Goal: Transaction & Acquisition: Purchase product/service

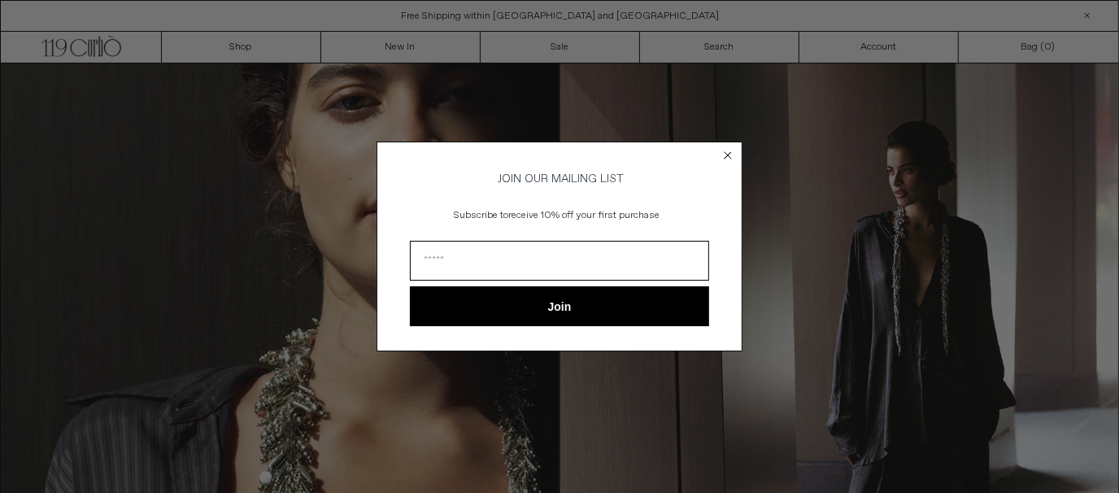
click at [731, 155] on circle "Close dialog" at bounding box center [728, 154] width 15 height 15
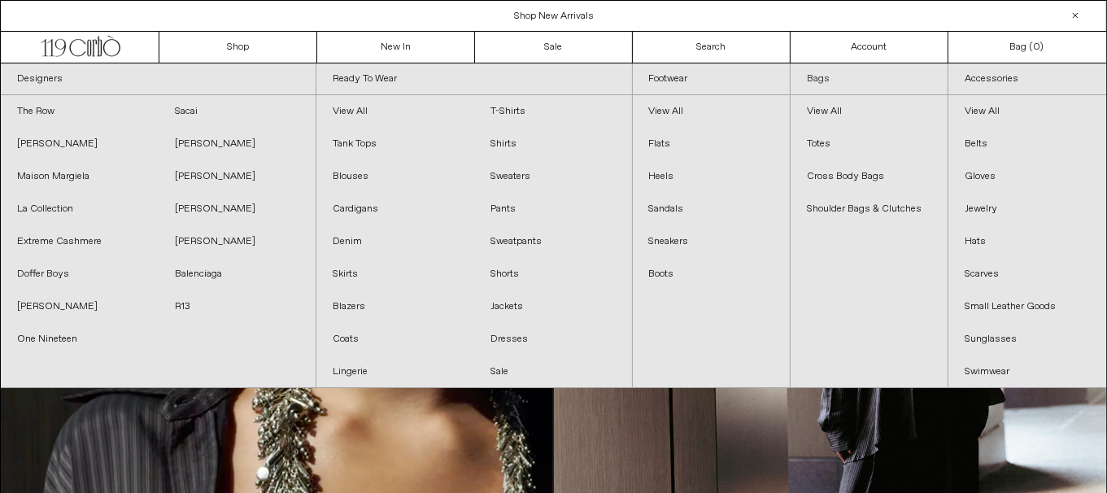
click at [817, 76] on link "Bags" at bounding box center [869, 79] width 157 height 32
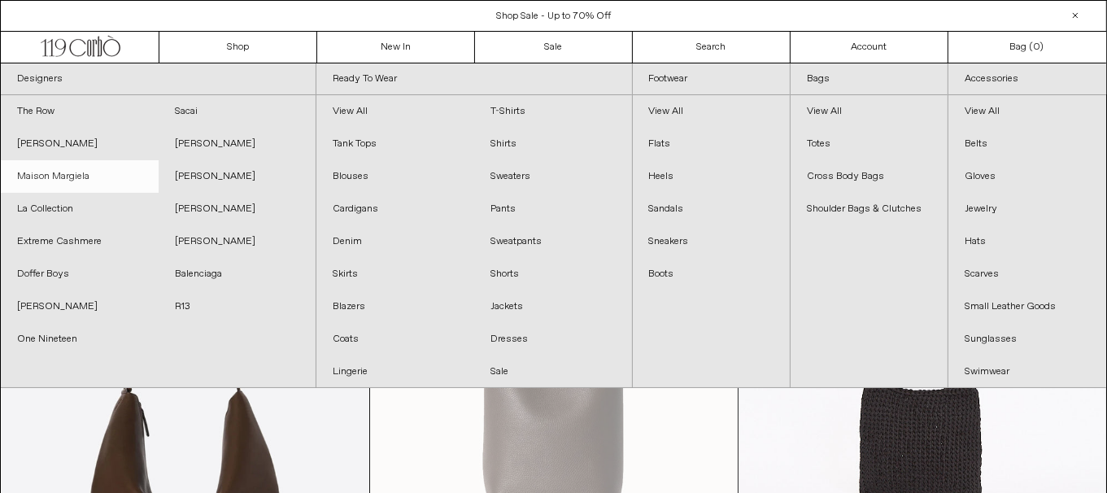
click at [88, 176] on link "Maison Margiela" at bounding box center [80, 176] width 158 height 33
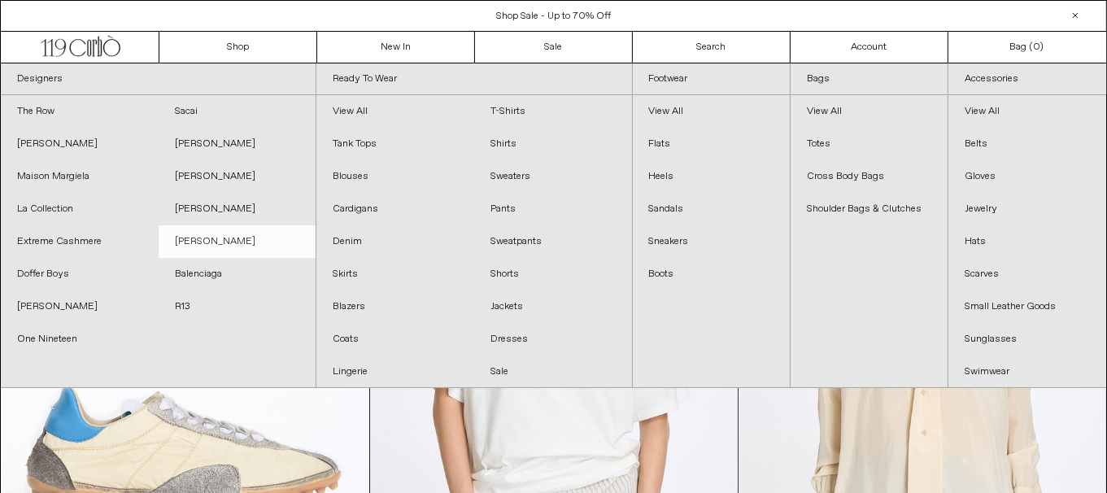
click at [248, 240] on link "[PERSON_NAME]" at bounding box center [238, 241] width 158 height 33
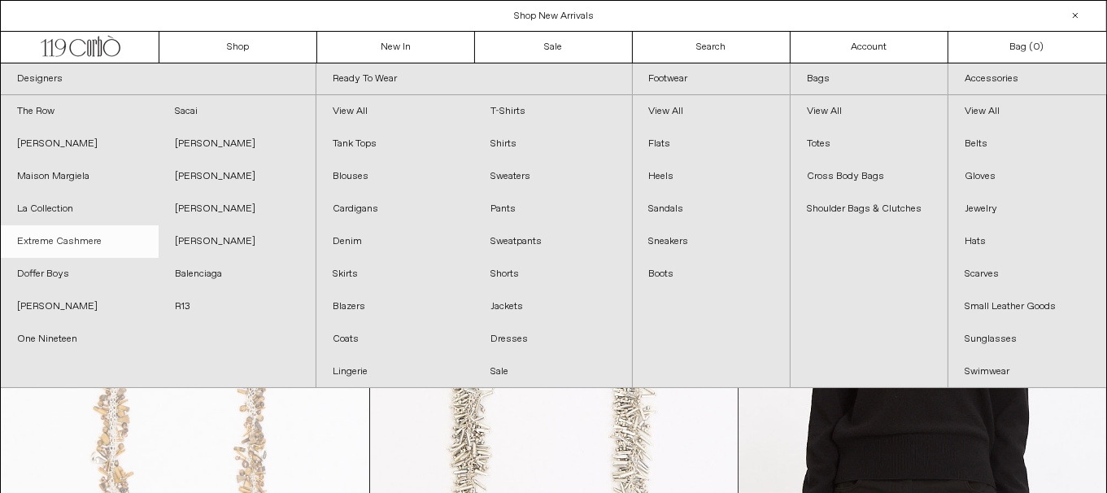
click at [83, 238] on link "Extreme Cashmere" at bounding box center [80, 241] width 158 height 33
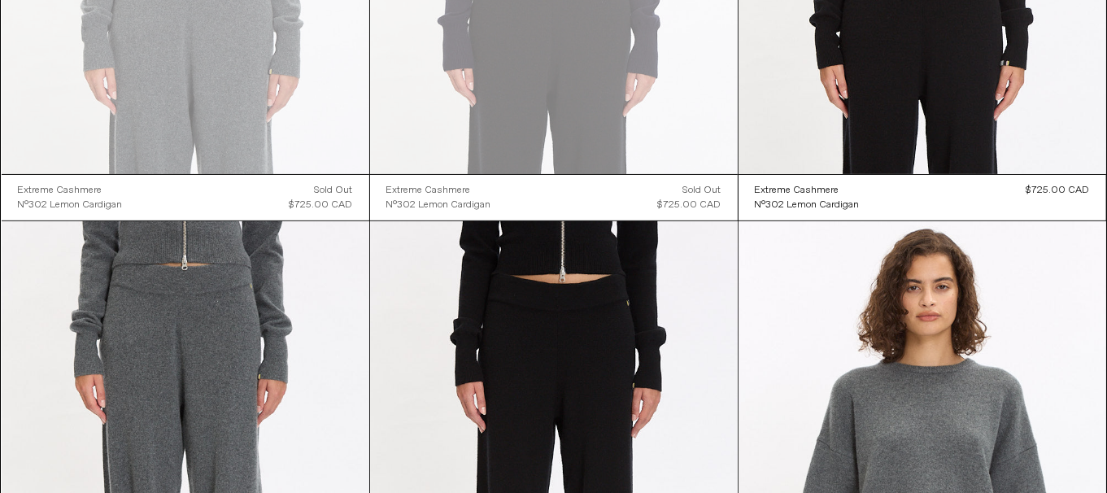
scroll to position [41, 0]
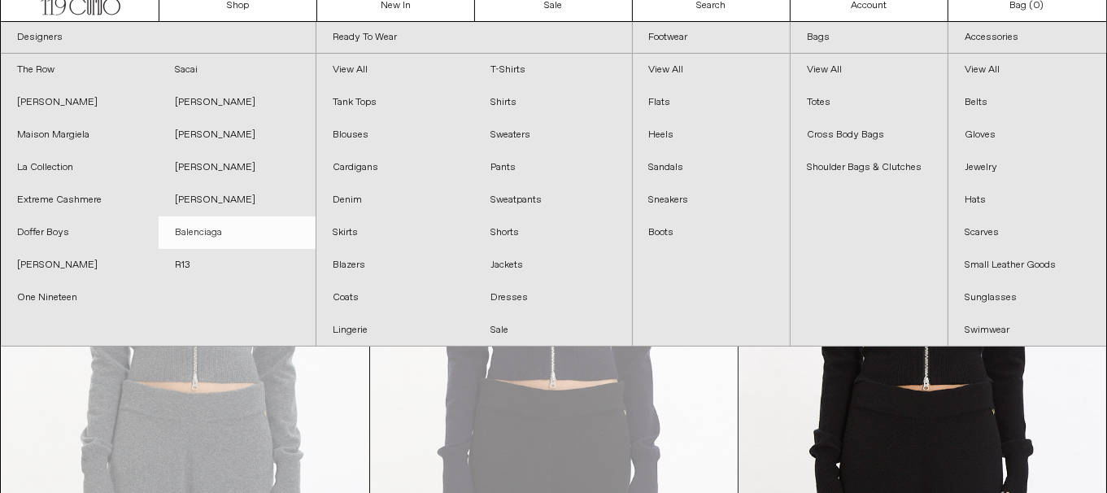
click at [227, 229] on link "Balenciaga" at bounding box center [238, 232] width 158 height 33
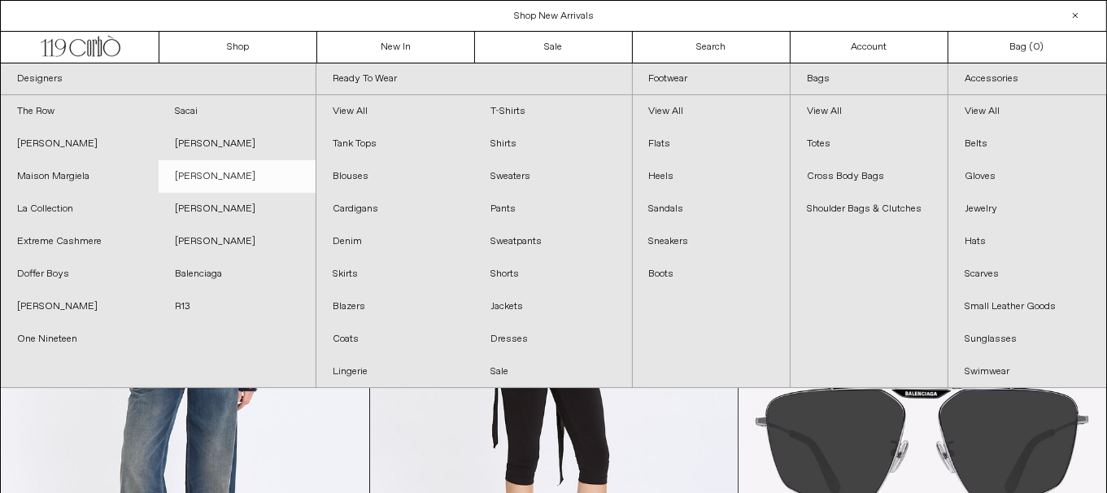
click at [239, 170] on link "[PERSON_NAME]" at bounding box center [238, 176] width 158 height 33
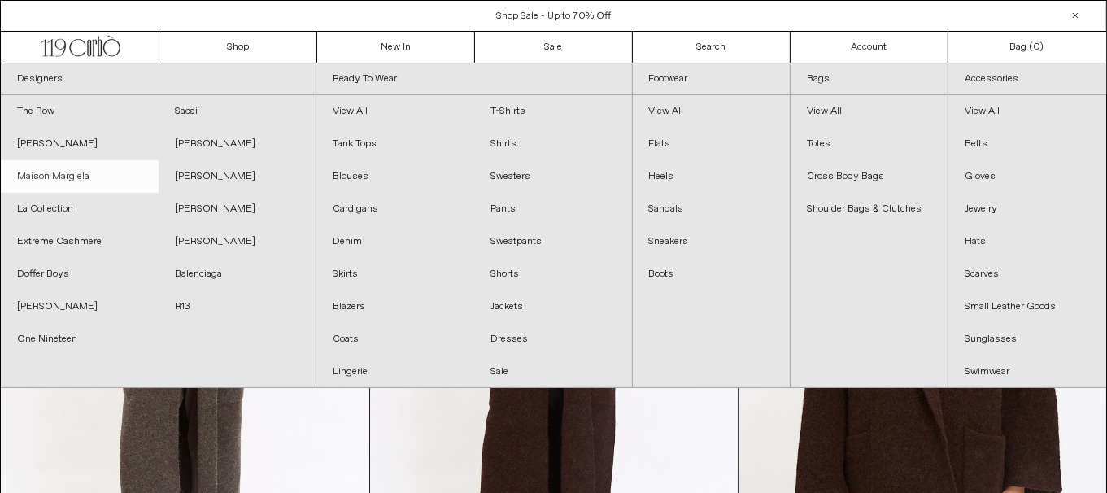
click at [62, 172] on link "Maison Margiela" at bounding box center [80, 176] width 158 height 33
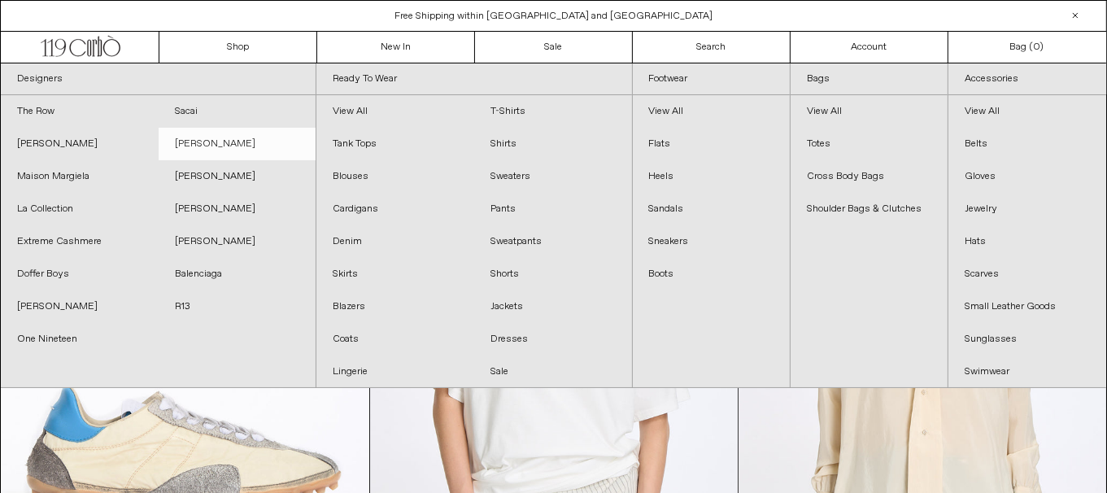
click at [219, 137] on link "[PERSON_NAME]" at bounding box center [238, 144] width 158 height 33
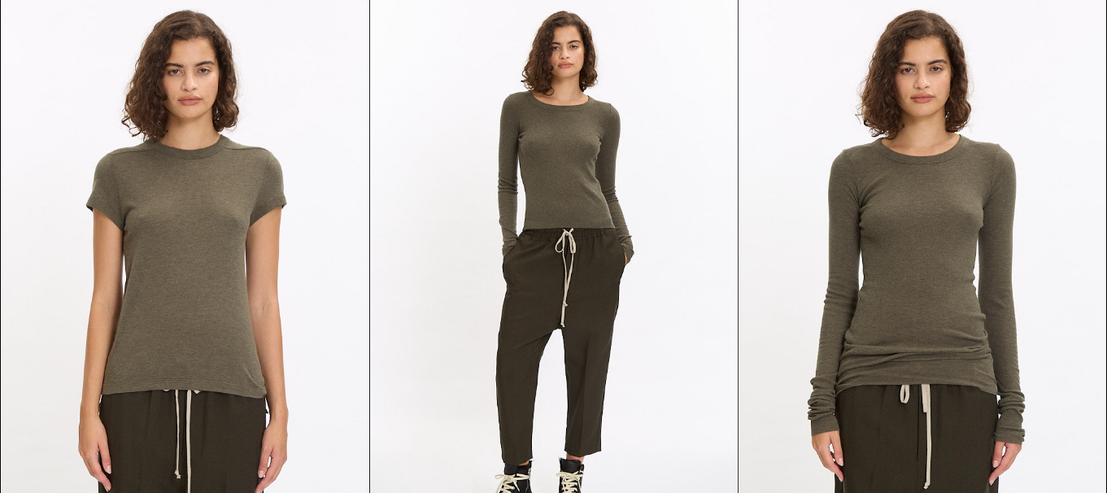
scroll to position [1724, 0]
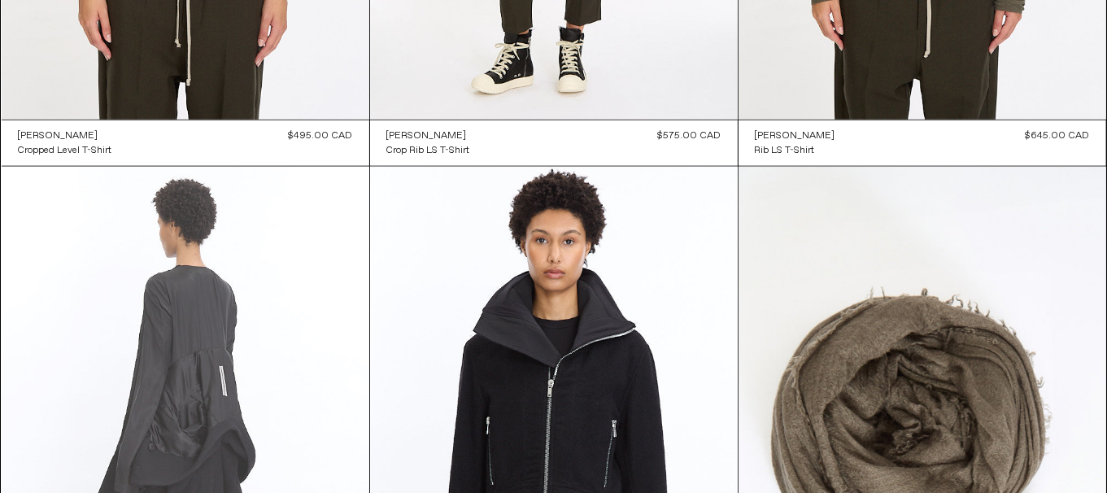
click at [199, 303] on at bounding box center [186, 443] width 368 height 552
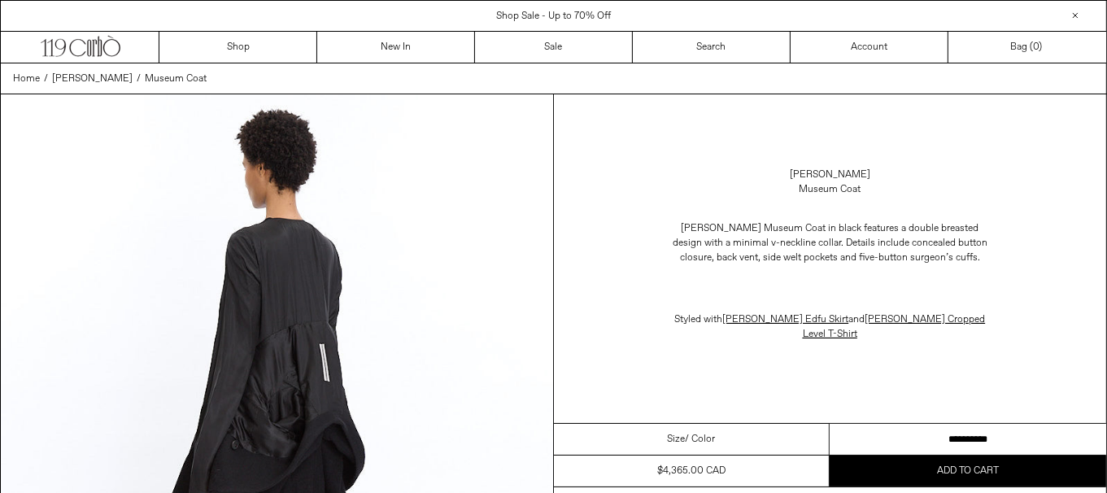
click at [970, 424] on select "**********" at bounding box center [968, 440] width 277 height 32
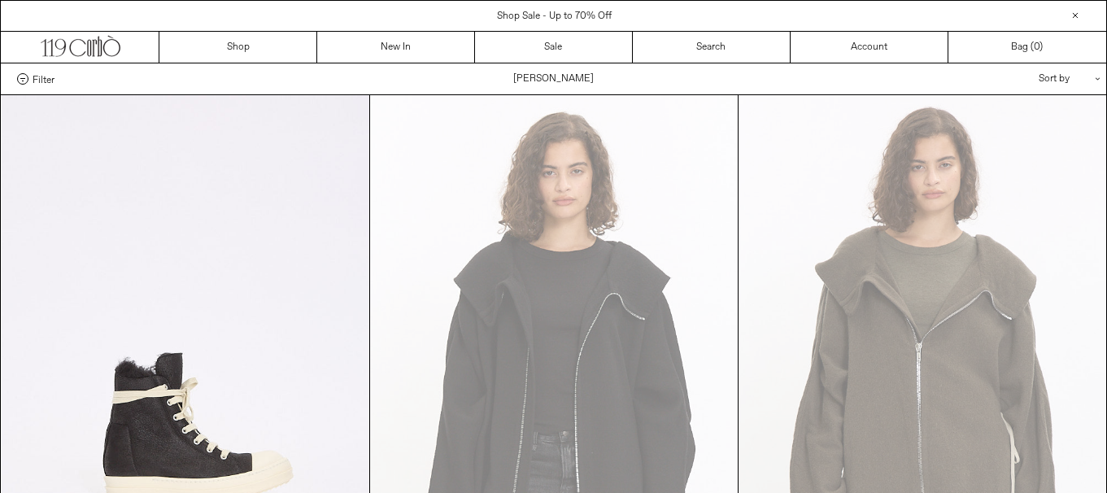
scroll to position [1724, 0]
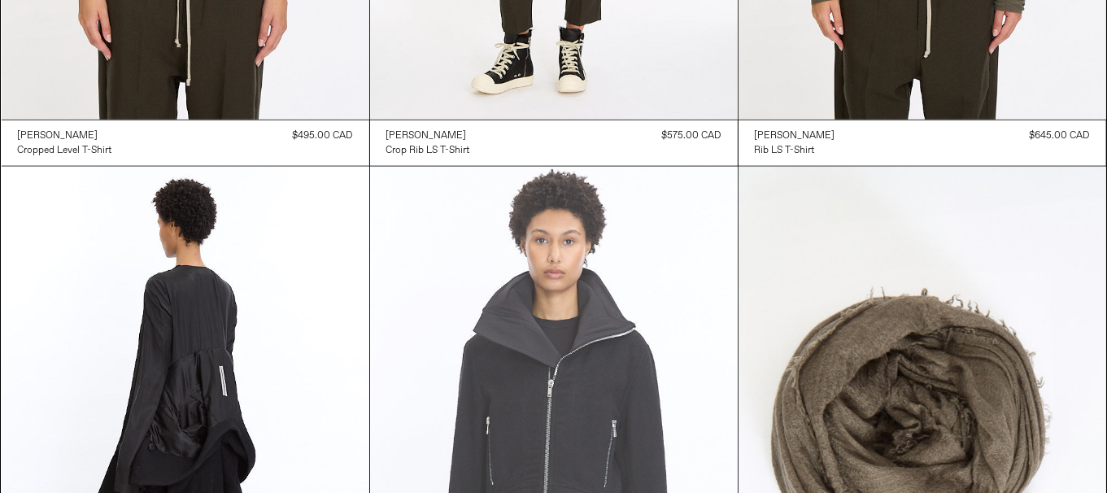
click at [571, 351] on at bounding box center [554, 443] width 368 height 552
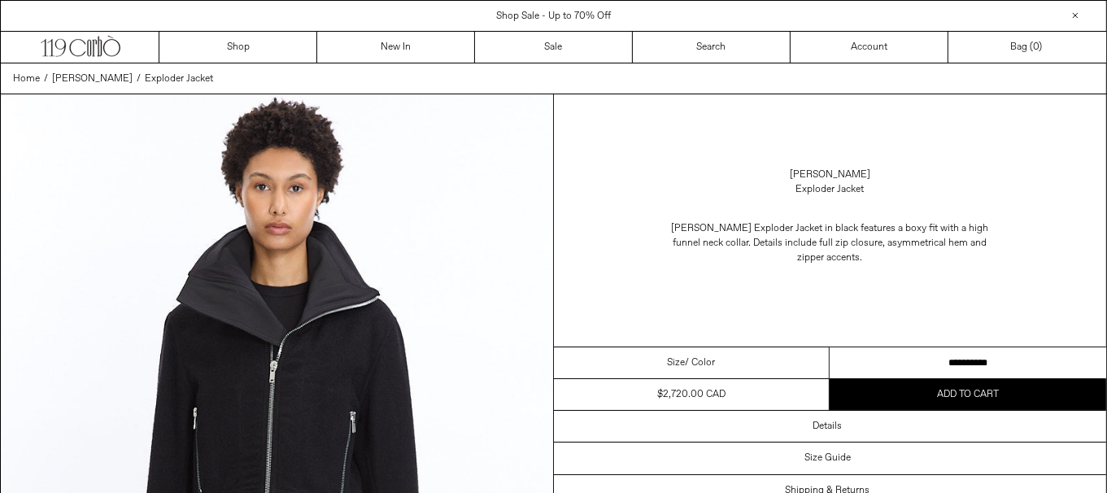
click at [1017, 360] on select "**********" at bounding box center [968, 363] width 277 height 32
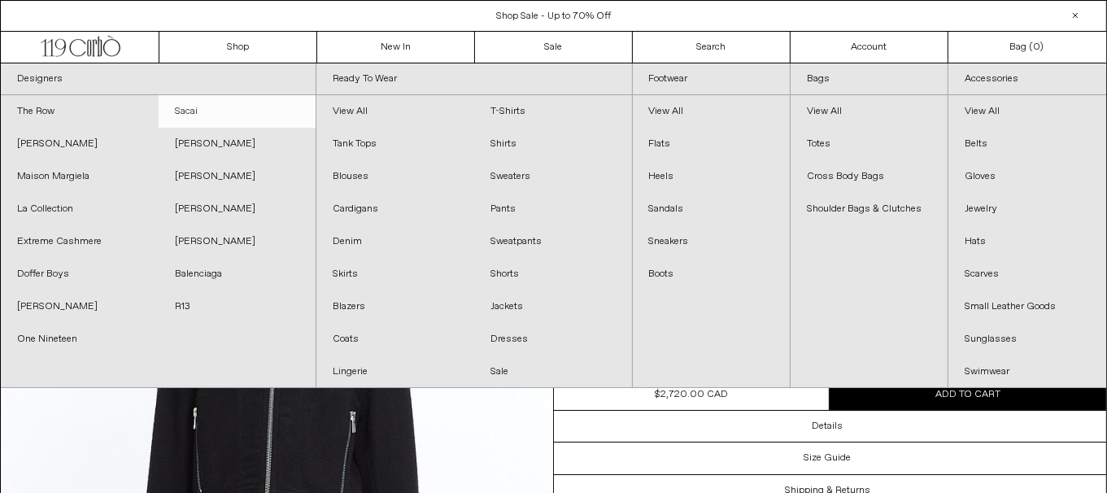
click at [207, 103] on link "Sacai" at bounding box center [238, 111] width 158 height 33
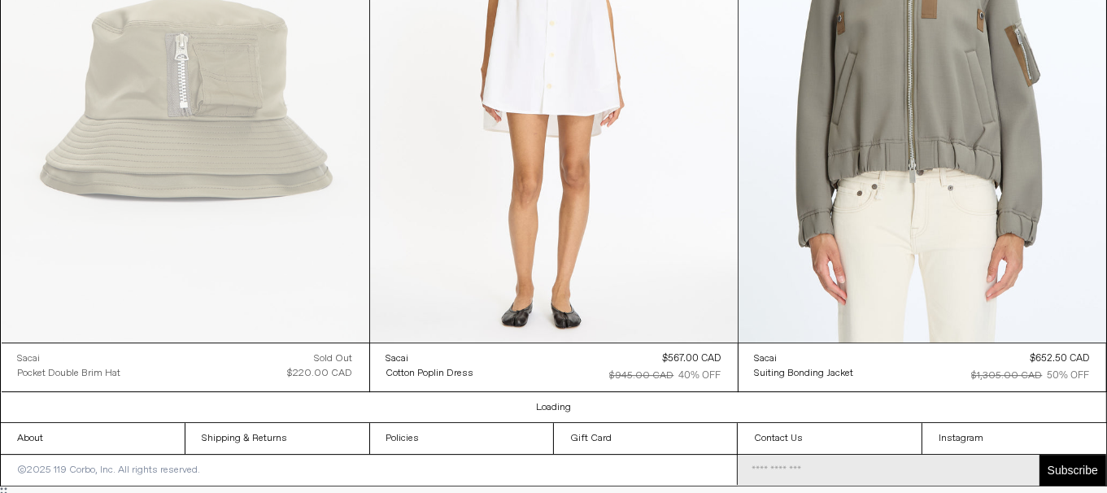
scroll to position [4509, 0]
